Goal: Task Accomplishment & Management: Manage account settings

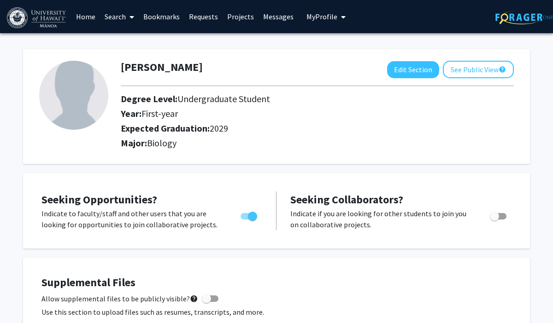
click at [169, 19] on link "Bookmarks" at bounding box center [162, 16] width 46 height 32
click at [120, 18] on link "Search" at bounding box center [119, 16] width 39 height 32
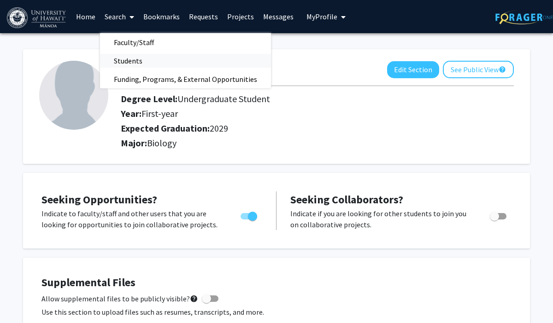
click at [134, 58] on span "Students" at bounding box center [128, 61] width 56 height 18
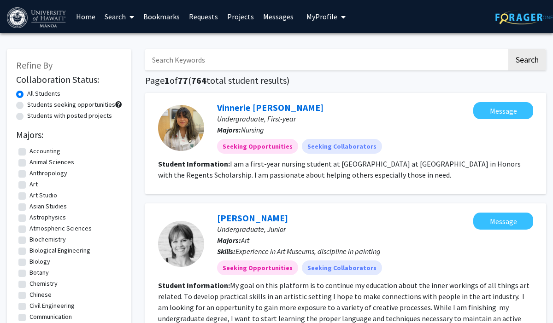
click at [317, 18] on span "My Profile" at bounding box center [321, 16] width 31 height 9
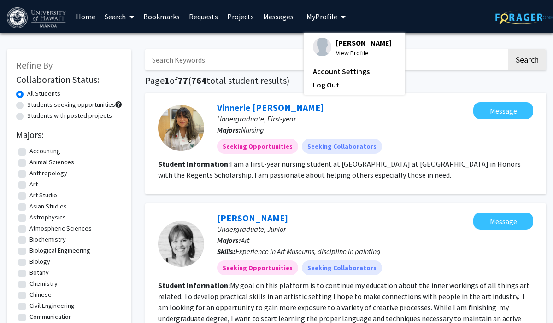
click at [321, 46] on img at bounding box center [322, 47] width 18 height 18
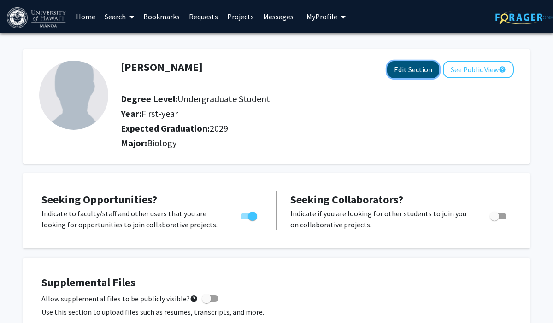
click at [423, 70] on button "Edit Section" at bounding box center [413, 69] width 52 height 17
select select "first-year"
select select "2029"
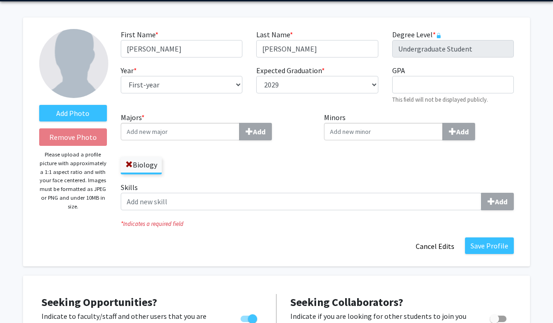
scroll to position [33, 0]
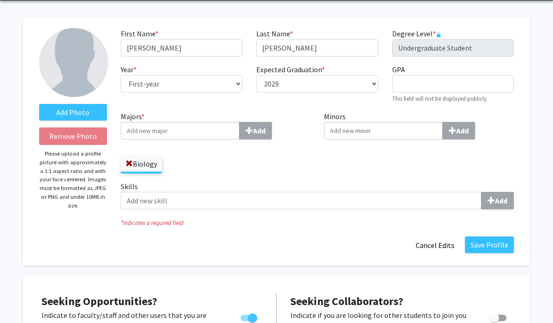
click at [206, 130] on input "Majors * Add" at bounding box center [180, 131] width 119 height 18
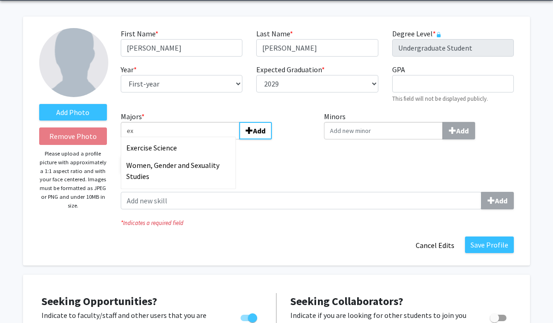
type input "e"
type input "u"
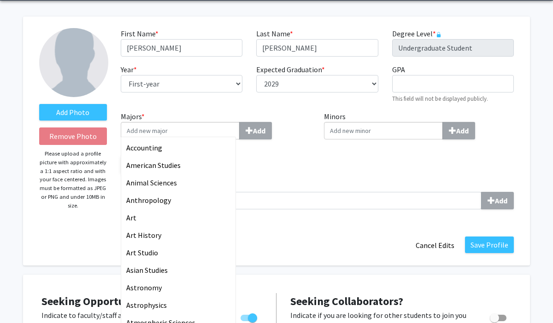
click at [363, 127] on input "Minors Add" at bounding box center [383, 131] width 119 height 18
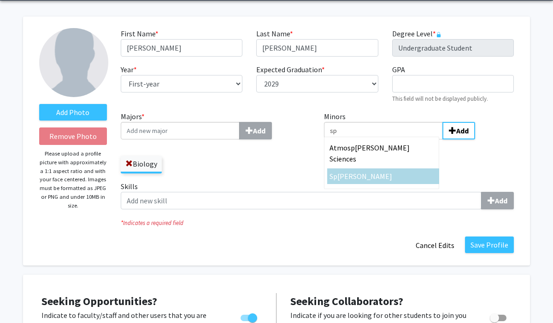
type input "sp"
click at [379, 171] on div "Sp anish" at bounding box center [382, 176] width 107 height 11
click at [379, 140] on input "sp" at bounding box center [383, 131] width 119 height 18
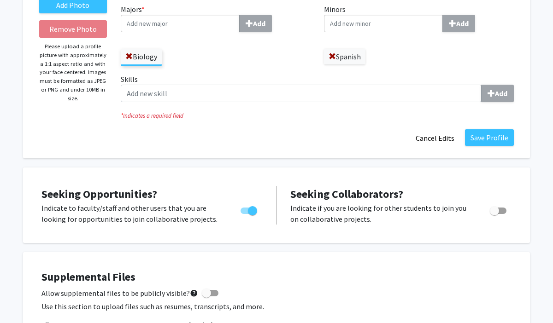
scroll to position [143, 0]
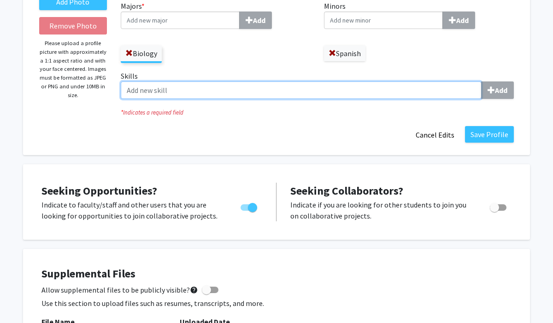
click at [275, 84] on input "Skills Add" at bounding box center [301, 91] width 361 height 18
click at [399, 96] on input "Skills Add" at bounding box center [301, 91] width 361 height 18
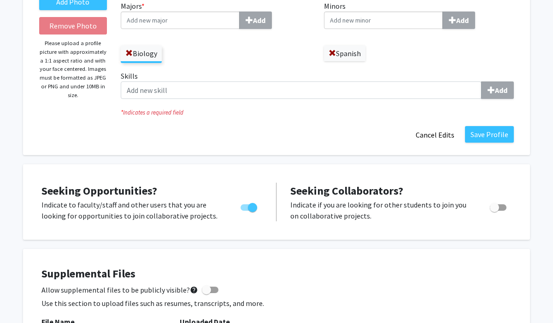
click at [329, 132] on div "Save Profile Cancel Edits" at bounding box center [317, 135] width 407 height 18
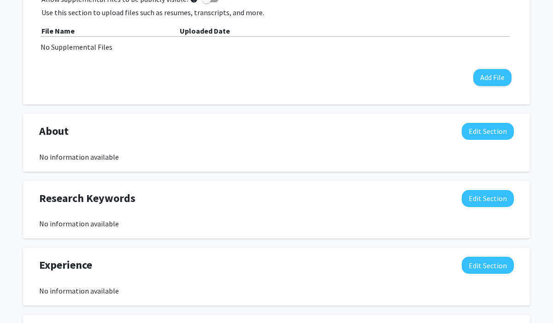
scroll to position [435, 0]
click at [361, 157] on div "No information available" at bounding box center [276, 156] width 474 height 11
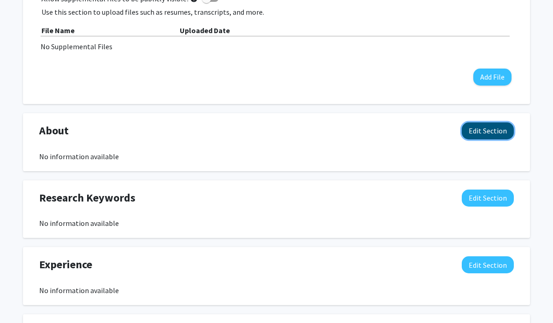
click at [486, 133] on button "Edit Section" at bounding box center [487, 131] width 52 height 17
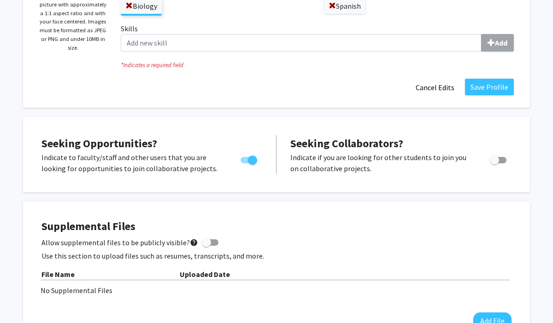
scroll to position [183, 0]
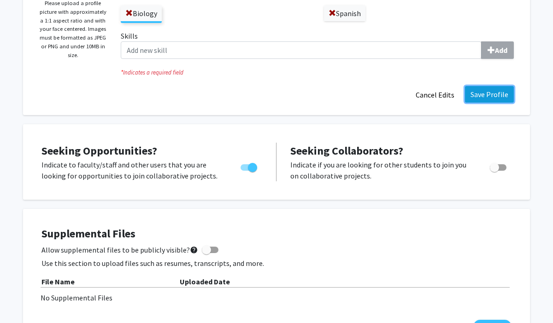
click at [494, 89] on button "Save Profile" at bounding box center [489, 94] width 49 height 17
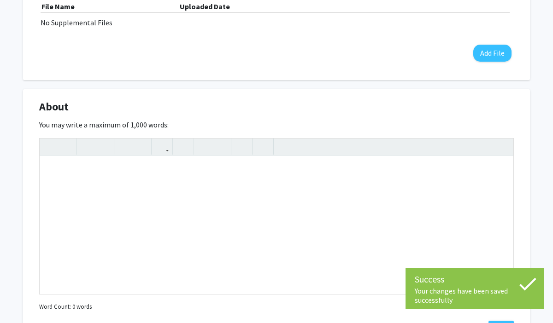
scroll to position [353, 0]
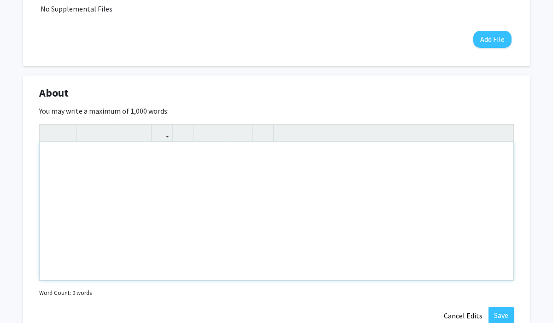
click at [267, 167] on div "Note to users with screen readers: Please deactivate our accessibility plugin f…" at bounding box center [276, 211] width 473 height 138
click at [146, 160] on div "I am very interested in" at bounding box center [276, 211] width 473 height 138
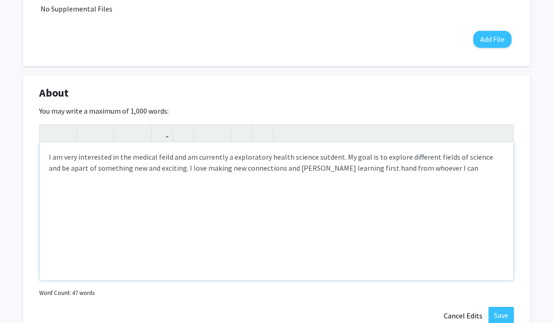
type textarea "I am very interested in the medical feild and am currently a exploratory health…"
click at [279, 167] on div "I am very interested in the medical feild and am currently a exploratory health…" at bounding box center [276, 211] width 473 height 138
click at [203, 218] on div "I am very interested in the medical field and am currently a exploratory health…" at bounding box center [276, 211] width 473 height 138
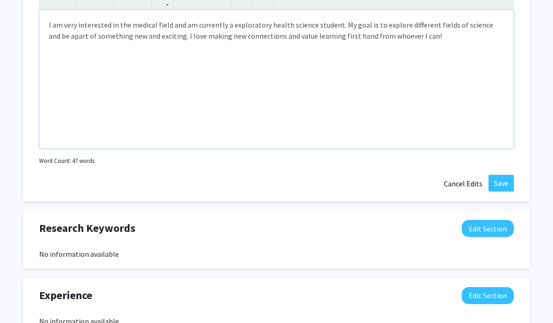
scroll to position [504, 0]
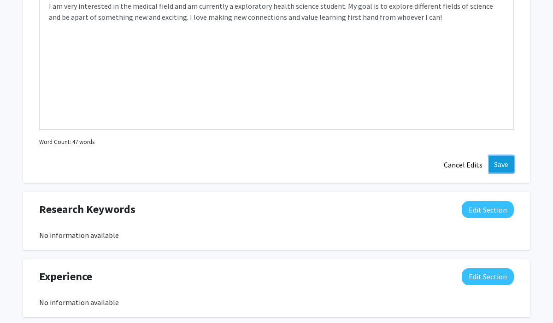
click at [501, 162] on button "Save" at bounding box center [500, 164] width 25 height 17
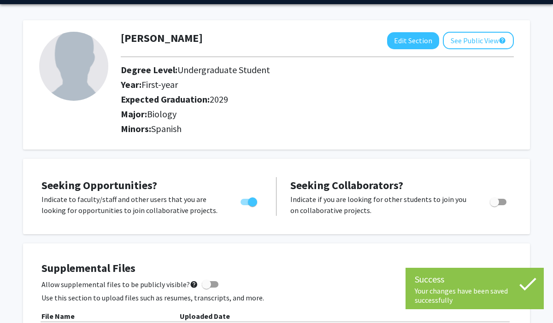
scroll to position [0, 0]
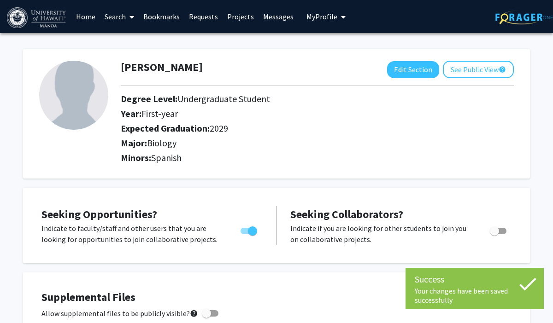
click at [104, 93] on img at bounding box center [73, 95] width 69 height 69
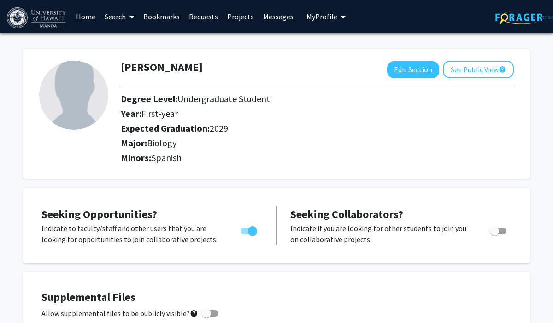
click at [82, 105] on img at bounding box center [73, 95] width 69 height 69
click at [415, 69] on button "Edit Section" at bounding box center [413, 69] width 52 height 17
select select "first-year"
select select "2029"
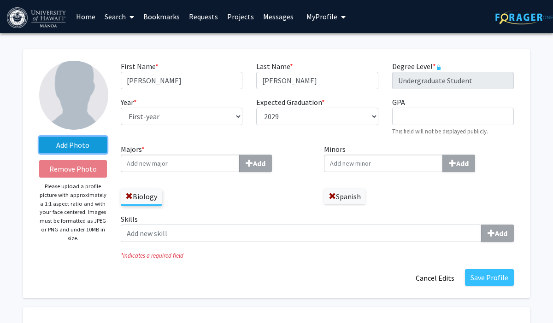
click at [84, 141] on label "Add Photo" at bounding box center [73, 145] width 68 height 17
click at [0, 0] on input "Add Photo" at bounding box center [0, 0] width 0 height 0
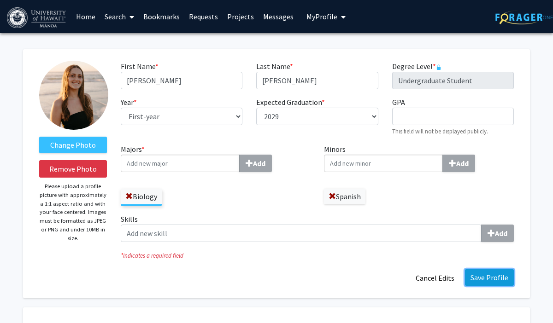
click at [509, 280] on button "Save Profile" at bounding box center [489, 277] width 49 height 17
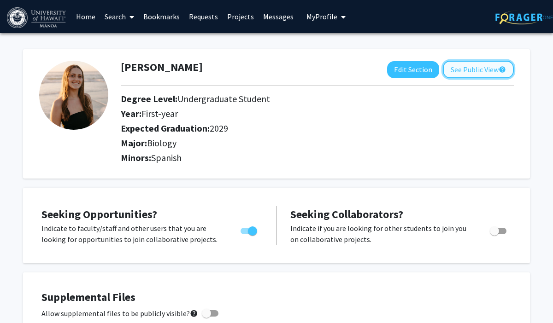
click at [463, 72] on button "See Public View help" at bounding box center [478, 70] width 71 height 18
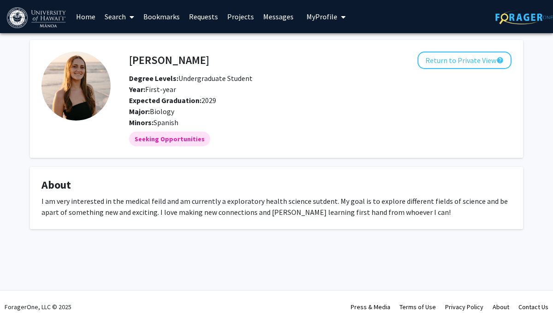
click at [175, 18] on link "Bookmarks" at bounding box center [162, 16] width 46 height 32
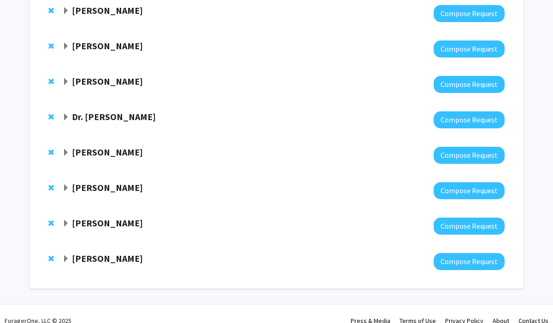
scroll to position [403, 0]
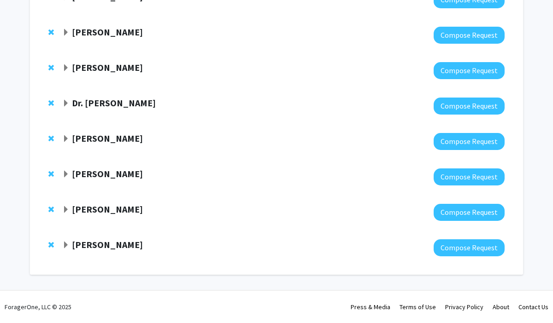
click at [66, 245] on span "Expand Richard Yanagihara Bookmark" at bounding box center [65, 245] width 7 height 7
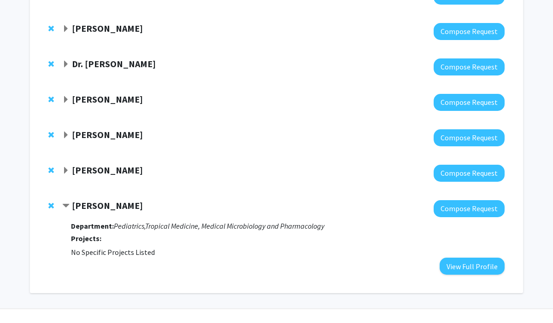
scroll to position [461, 0]
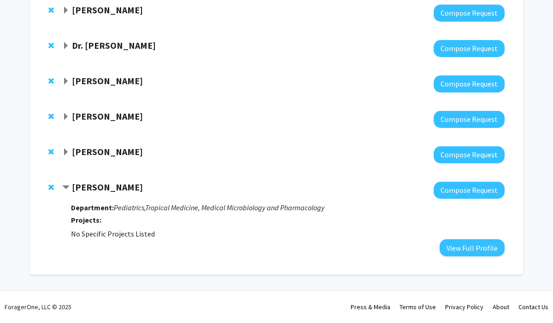
click at [65, 152] on span "Expand Mark Murphy Bookmark" at bounding box center [65, 152] width 7 height 7
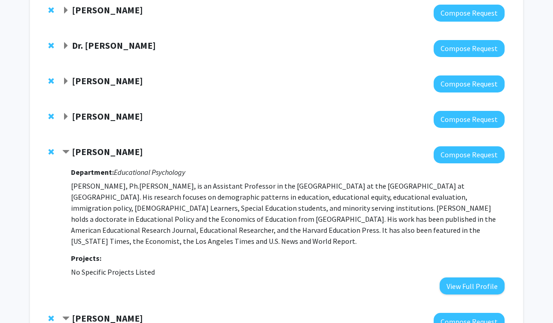
click at [70, 117] on div "Jonathan Huang" at bounding box center [161, 117] width 199 height 12
click at [67, 116] on span "Expand Jonathan Huang Bookmark" at bounding box center [65, 116] width 7 height 7
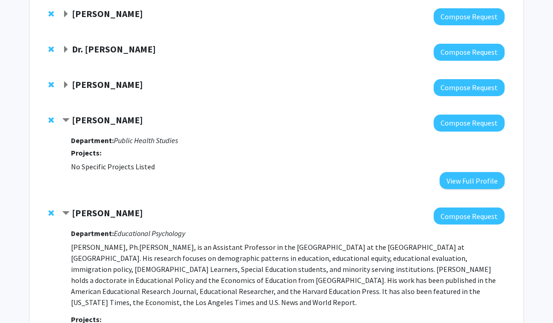
scroll to position [423, 0]
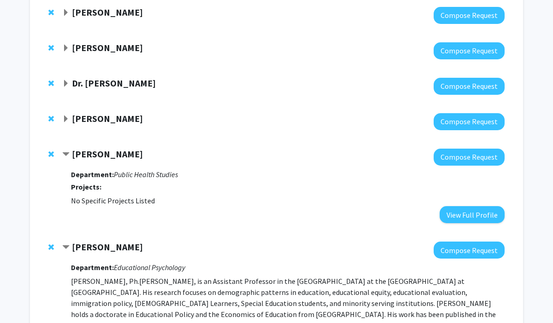
click at [64, 119] on span "Expand Yukiko Yamazaki Bookmark" at bounding box center [65, 119] width 7 height 7
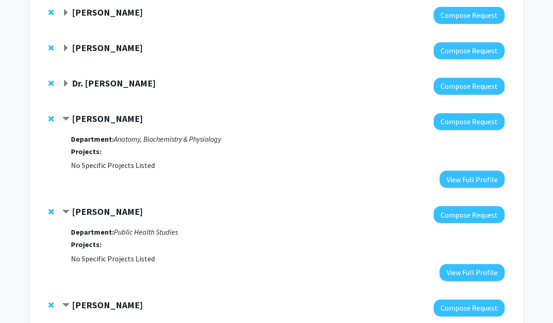
click at [68, 80] on span "Expand Dr. John Souza Jr Bookmark" at bounding box center [65, 83] width 7 height 7
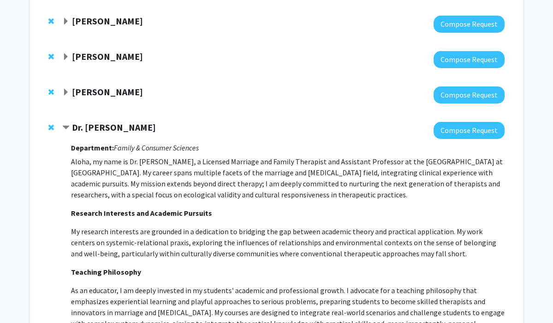
scroll to position [375, 0]
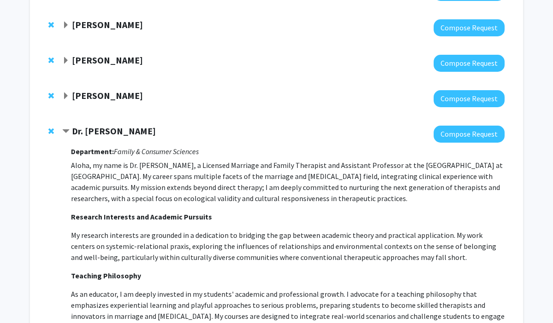
click at [68, 101] on div "Corrie Miller" at bounding box center [161, 96] width 199 height 12
click at [67, 96] on span "Expand Corrie Miller Bookmark" at bounding box center [65, 96] width 7 height 7
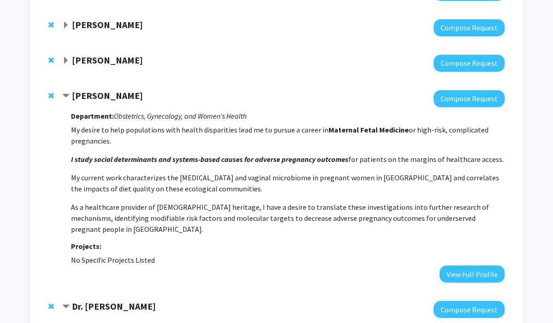
click at [67, 60] on span "Expand hyo-Chun Yoon Bookmark" at bounding box center [65, 60] width 7 height 7
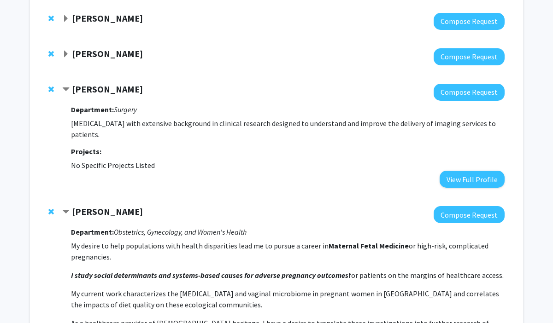
scroll to position [343, 0]
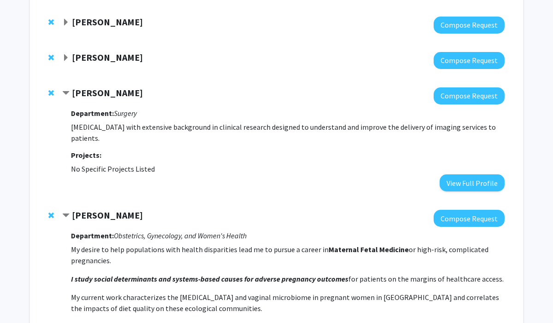
click at [64, 58] on span "Expand Paris Stowers Bookmark" at bounding box center [65, 57] width 7 height 7
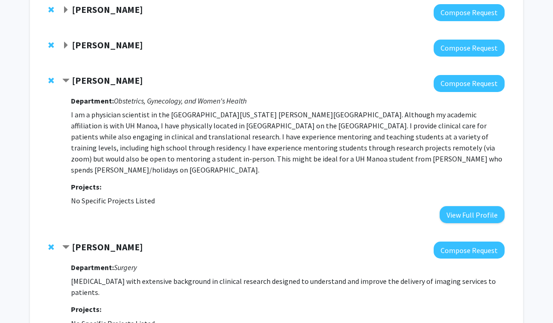
scroll to position [317, 0]
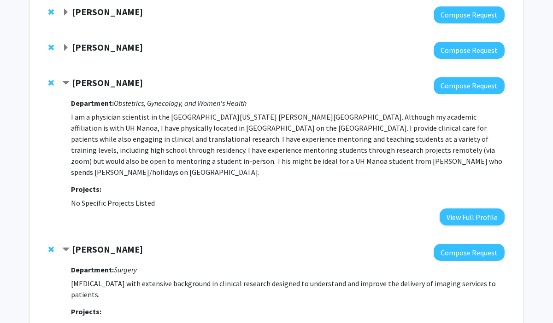
click at [66, 43] on div "Yiqiang Zhang" at bounding box center [161, 48] width 199 height 12
click at [65, 44] on span "Expand Yiqiang Zhang Bookmark" at bounding box center [65, 47] width 7 height 7
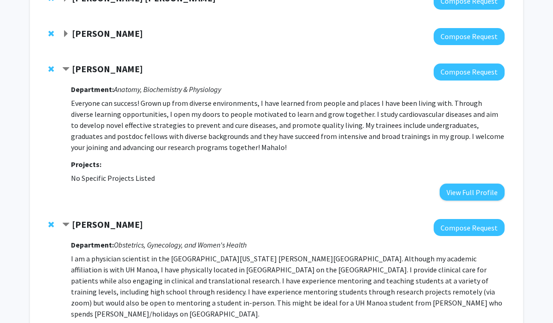
scroll to position [293, 0]
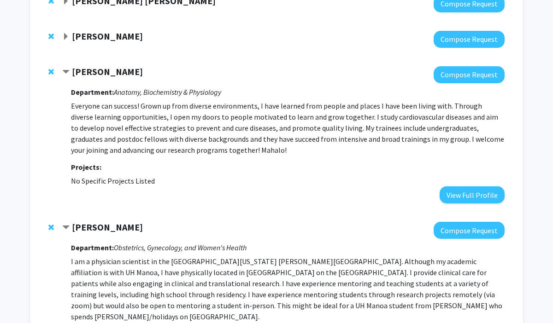
click at [67, 37] on span "Expand Jangsoon Lee Bookmark" at bounding box center [65, 36] width 7 height 7
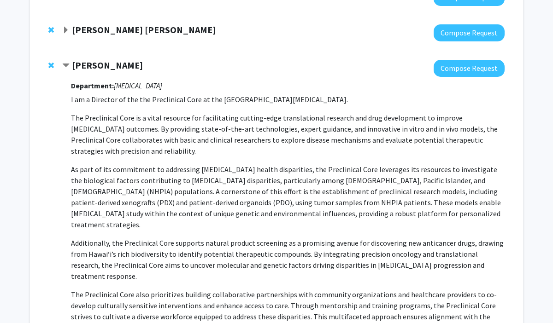
scroll to position [261, 0]
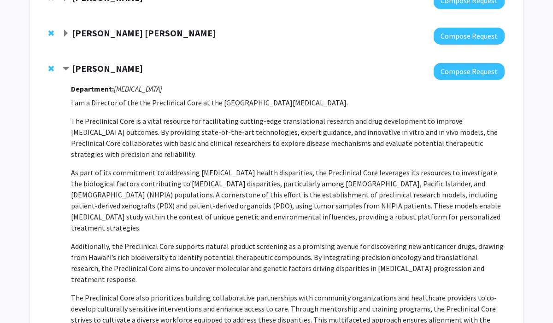
click at [66, 30] on span "Expand Nash Witten Bookmark" at bounding box center [65, 33] width 7 height 7
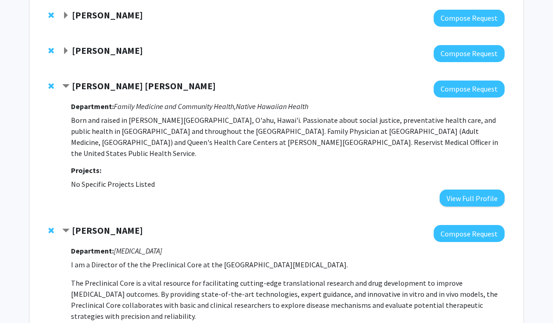
scroll to position [206, 0]
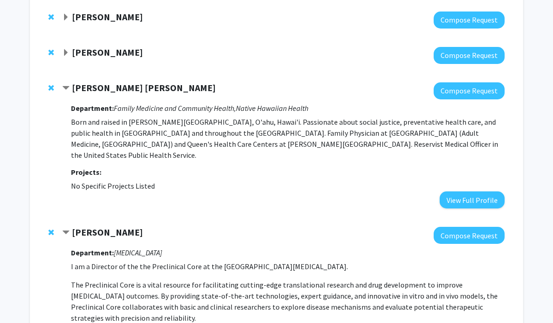
click at [65, 49] on span "Expand Michael Norris Bookmark" at bounding box center [65, 52] width 7 height 7
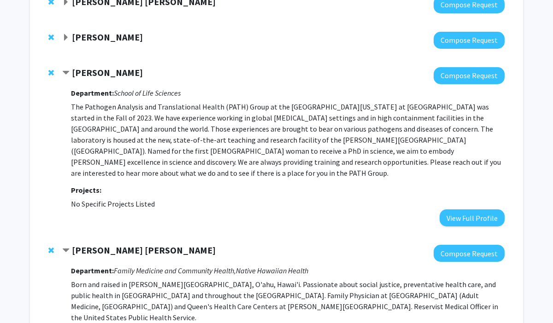
scroll to position [185, 0]
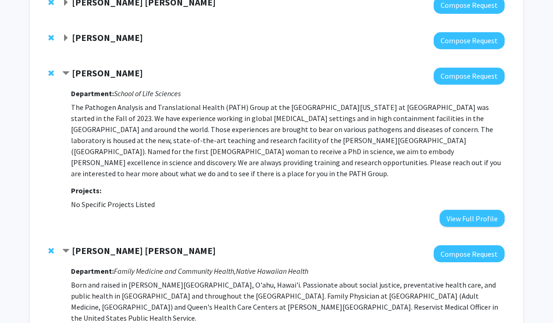
click at [64, 36] on span "Expand Joerg Graf Bookmark" at bounding box center [65, 38] width 7 height 7
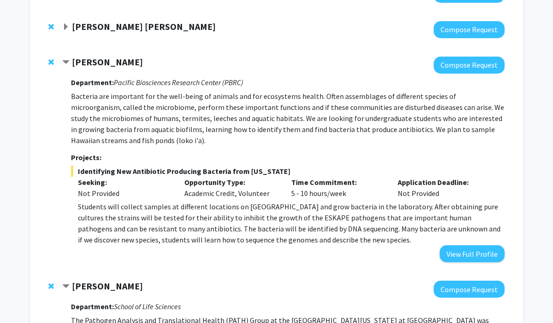
scroll to position [163, 0]
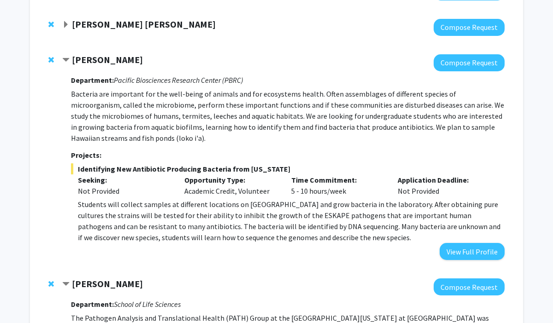
click at [74, 26] on strong "Samia Valeria Ozorio Dutra" at bounding box center [144, 24] width 144 height 12
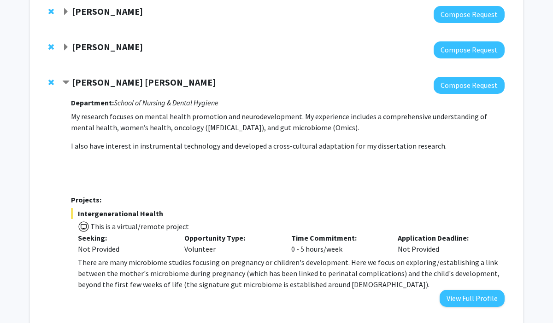
scroll to position [99, 0]
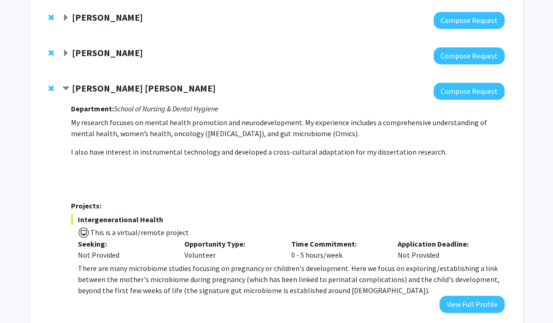
click at [87, 49] on strong "[PERSON_NAME]" at bounding box center [107, 53] width 71 height 12
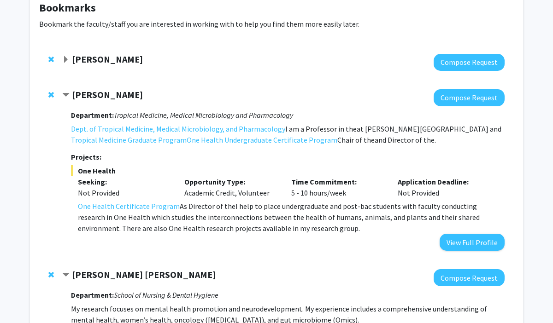
scroll to position [70, 0]
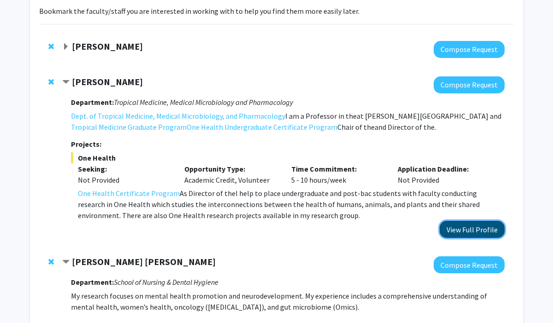
click at [465, 233] on button "View Full Profile" at bounding box center [471, 229] width 65 height 17
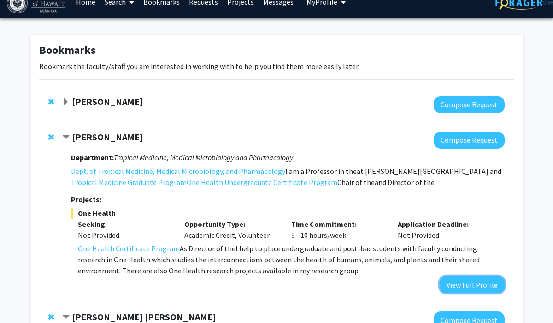
scroll to position [15, 0]
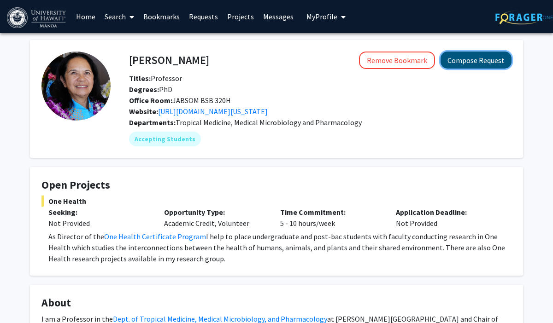
click at [457, 58] on button "Compose Request" at bounding box center [475, 60] width 71 height 17
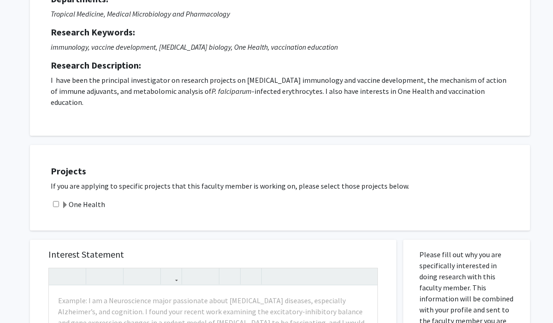
scroll to position [105, 0]
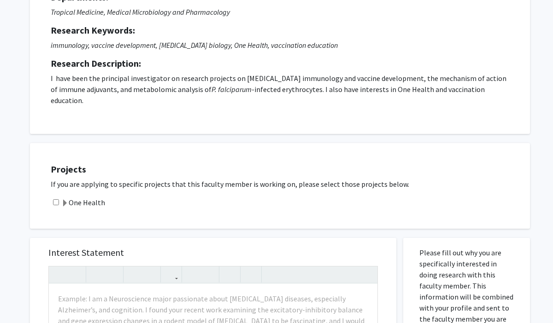
click at [57, 199] on input "checkbox" at bounding box center [56, 202] width 6 height 6
checkbox input "true"
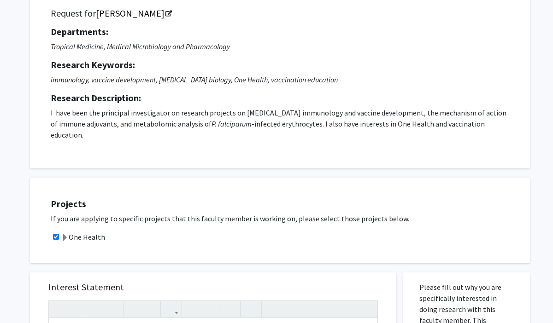
scroll to position [0, 0]
